Goal: Information Seeking & Learning: Compare options

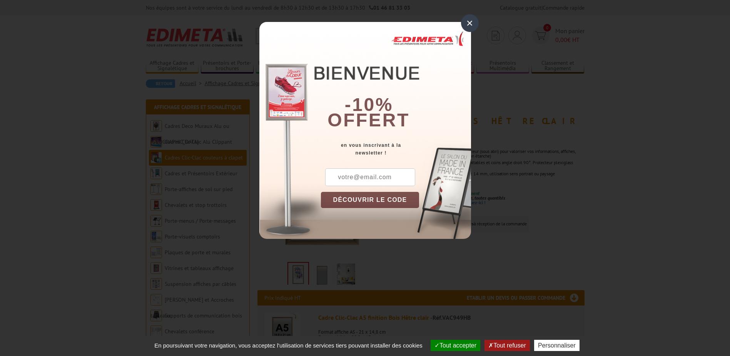
click at [398, 199] on button "DÉCOUVRIR LE CODE" at bounding box center [370, 200] width 99 height 16
click at [467, 22] on div "×" at bounding box center [470, 23] width 18 height 18
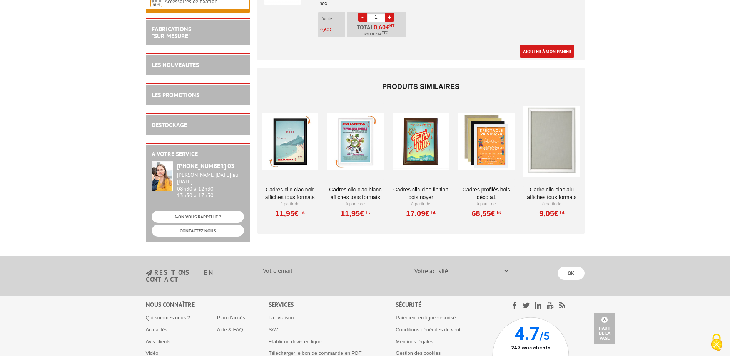
scroll to position [2426, 0]
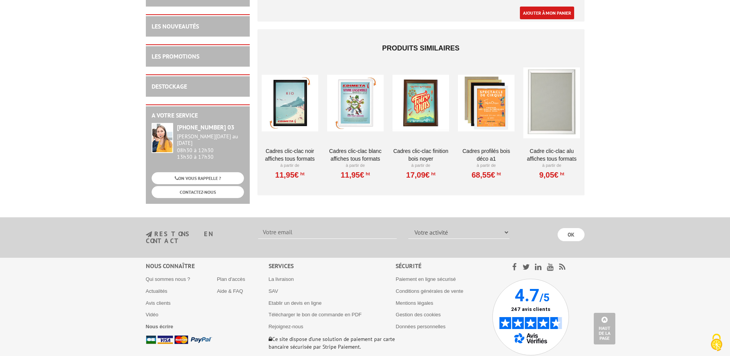
click at [292, 111] on div at bounding box center [290, 102] width 57 height 77
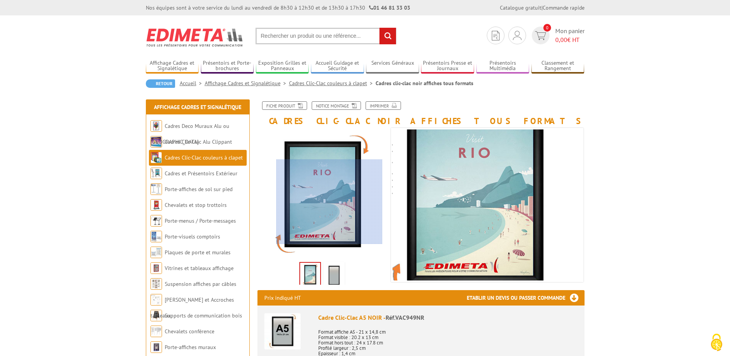
click at [330, 202] on div at bounding box center [329, 201] width 106 height 85
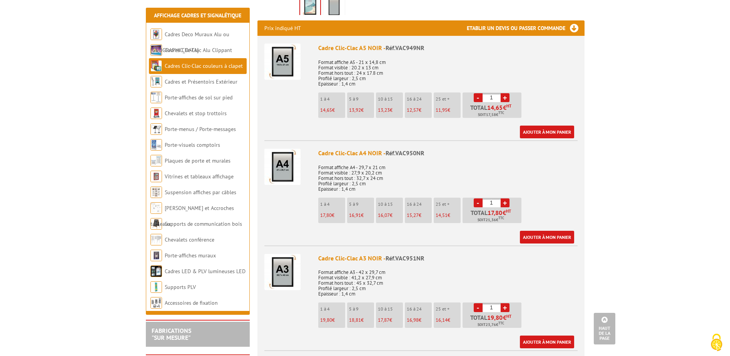
scroll to position [77, 0]
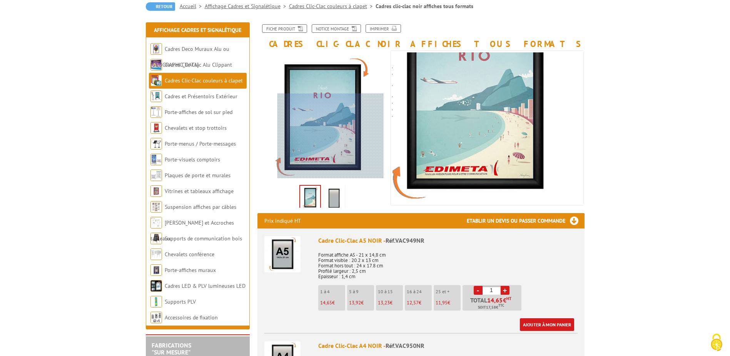
click at [331, 136] on div at bounding box center [331, 136] width 106 height 85
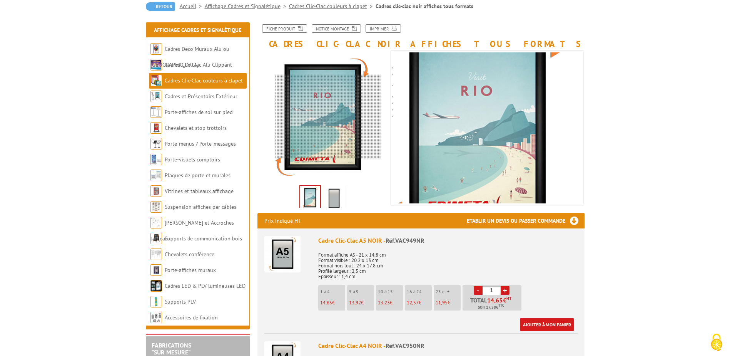
click at [328, 116] on div at bounding box center [328, 116] width 106 height 85
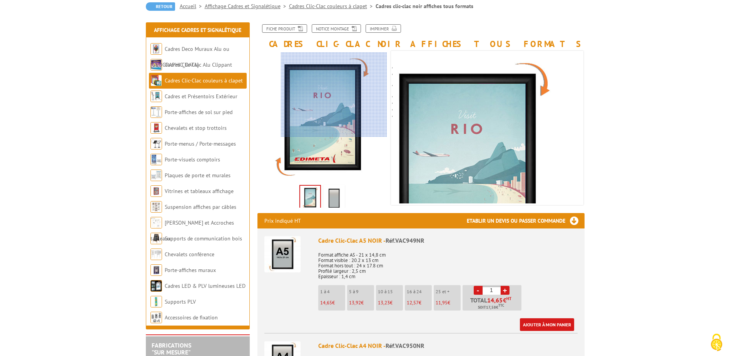
click at [367, 77] on div at bounding box center [334, 94] width 106 height 85
click at [366, 75] on div at bounding box center [334, 94] width 106 height 85
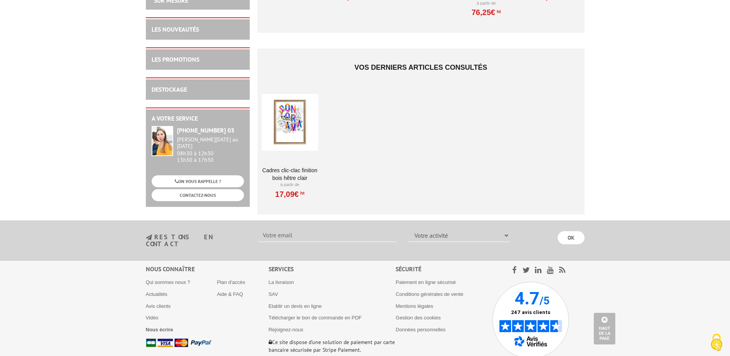
scroll to position [2695, 0]
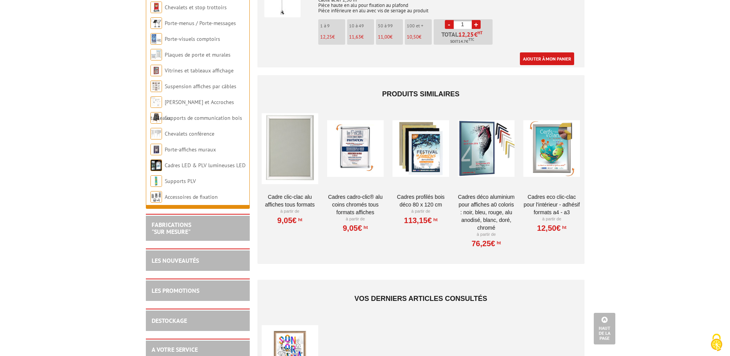
click at [357, 147] on div at bounding box center [355, 148] width 57 height 77
